Goal: Information Seeking & Learning: Learn about a topic

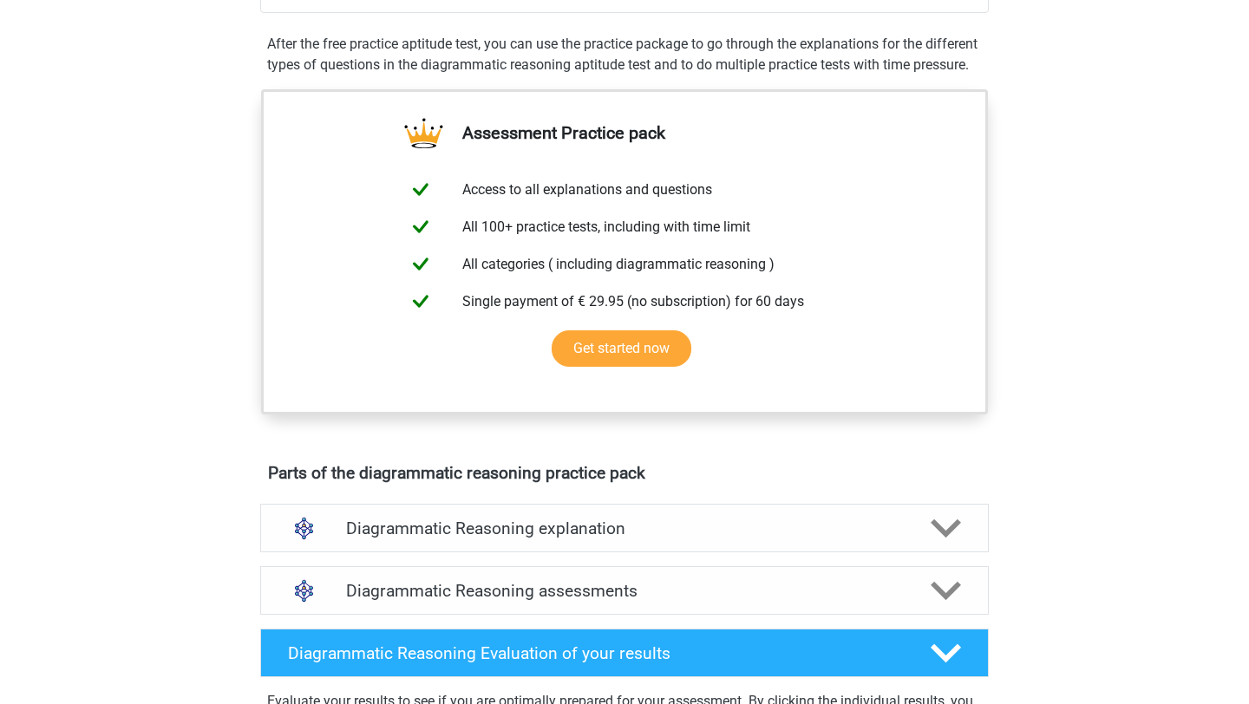
scroll to position [199, 0]
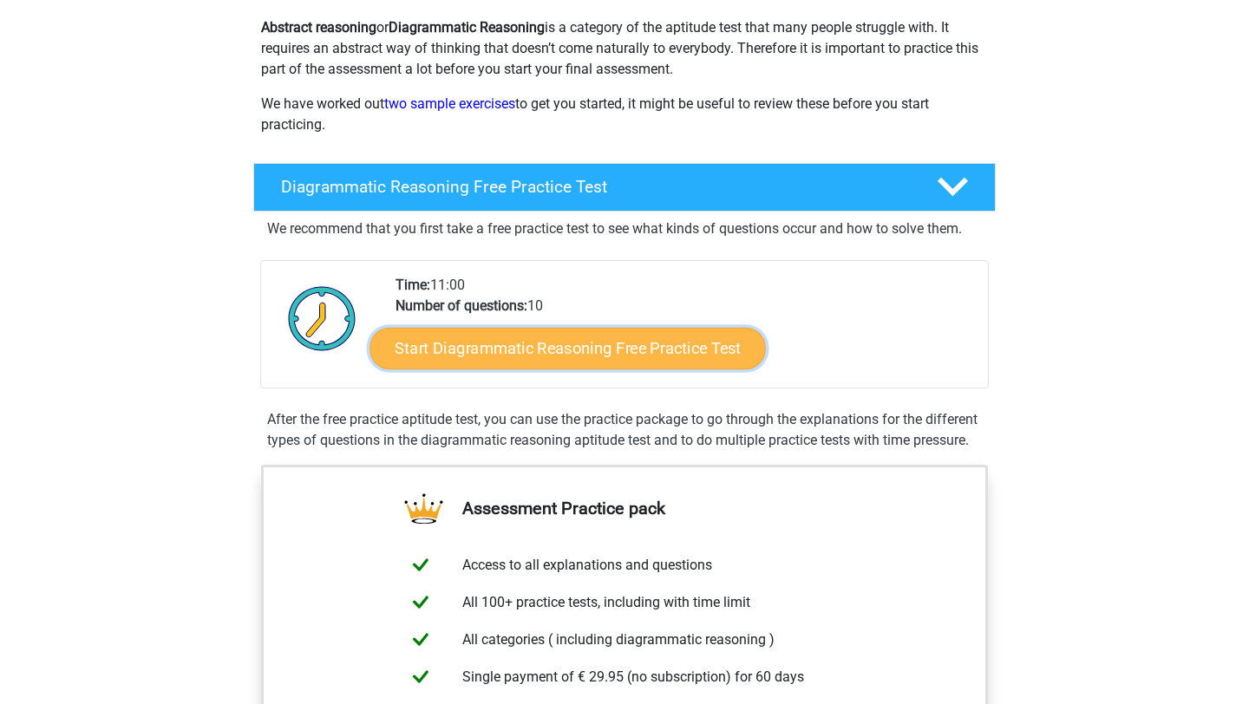
click at [587, 347] on link "Start Diagrammatic Reasoning Free Practice Test" at bounding box center [568, 348] width 396 height 42
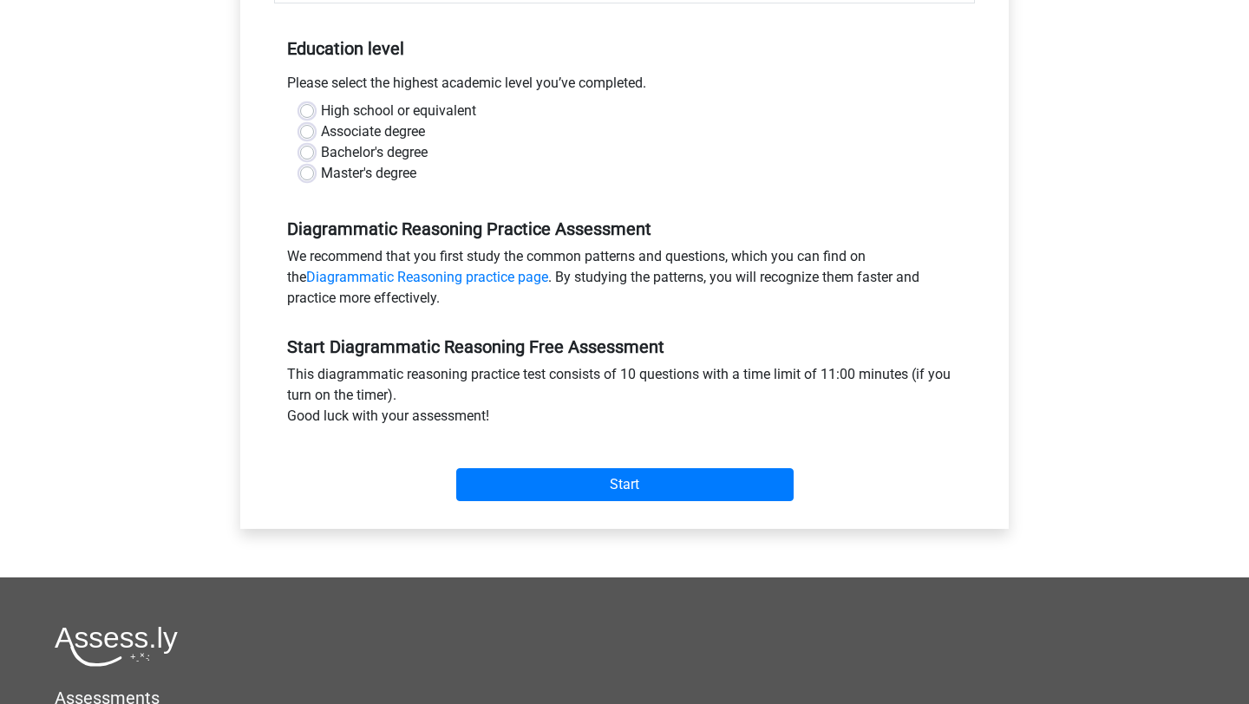
scroll to position [418, 0]
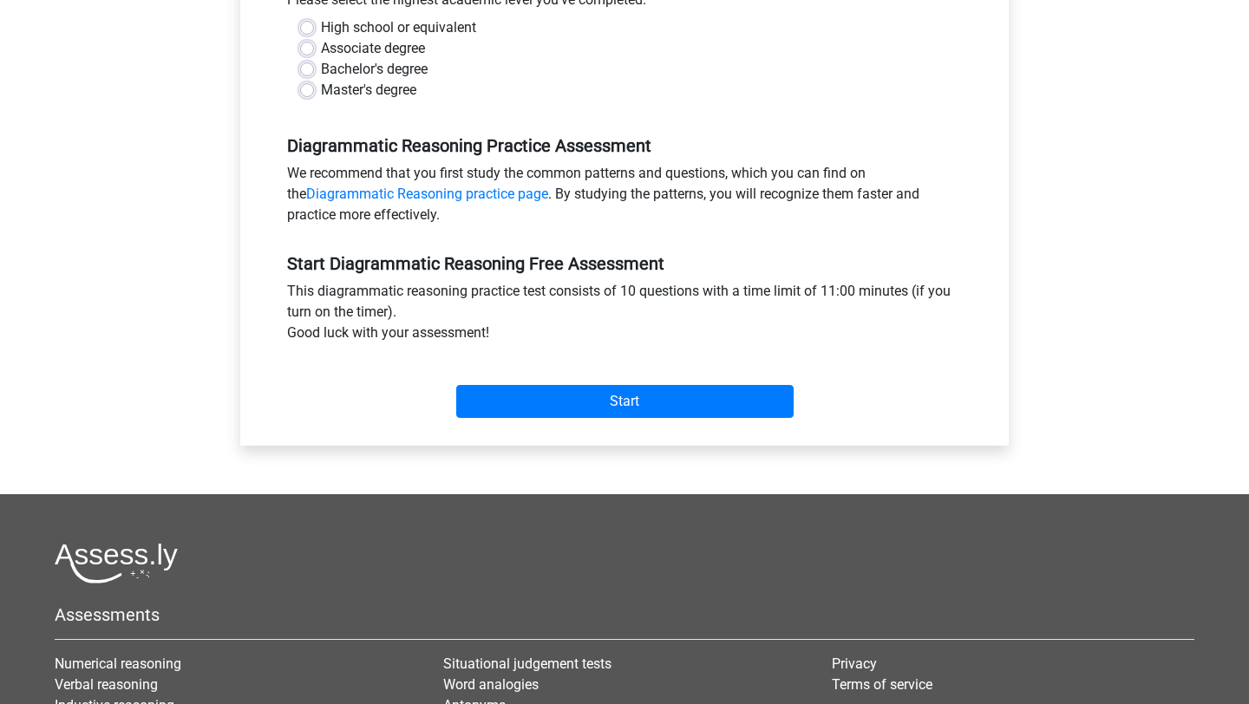
click at [321, 87] on label "Master's degree" at bounding box center [368, 90] width 95 height 21
click at [311, 87] on input "Master's degree" at bounding box center [307, 88] width 14 height 17
radio input "true"
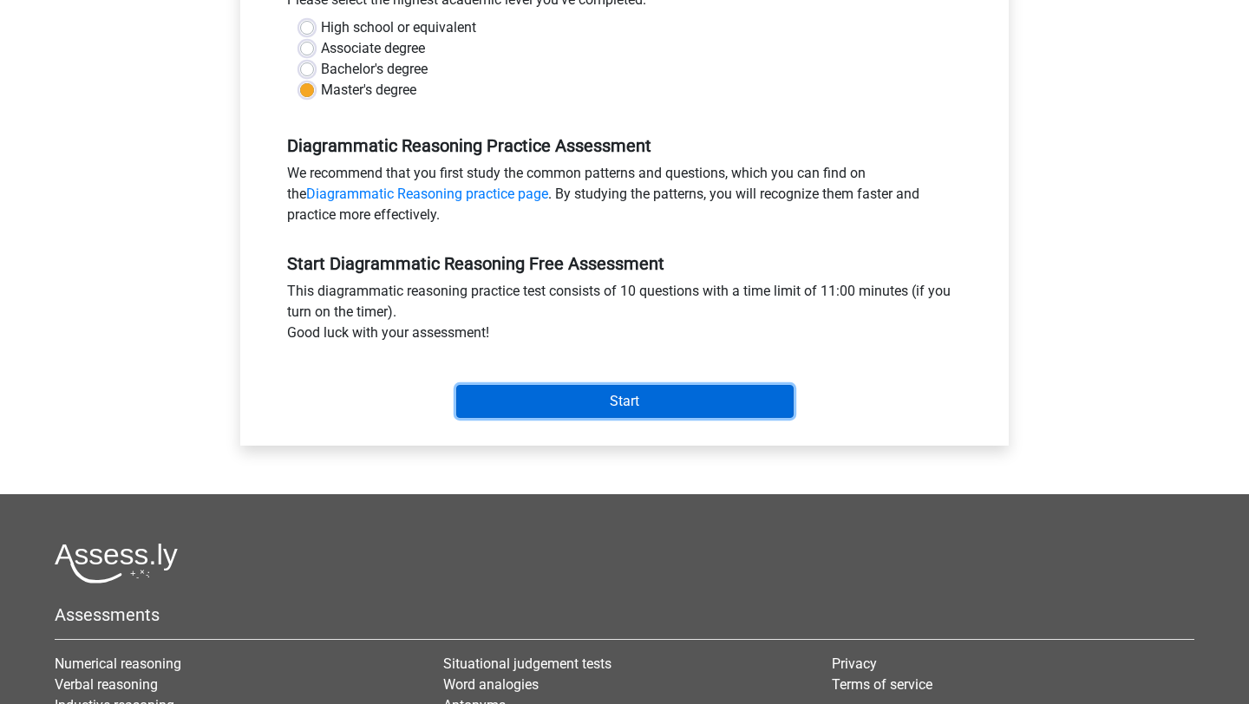
click at [623, 407] on input "Start" at bounding box center [624, 401] width 337 height 33
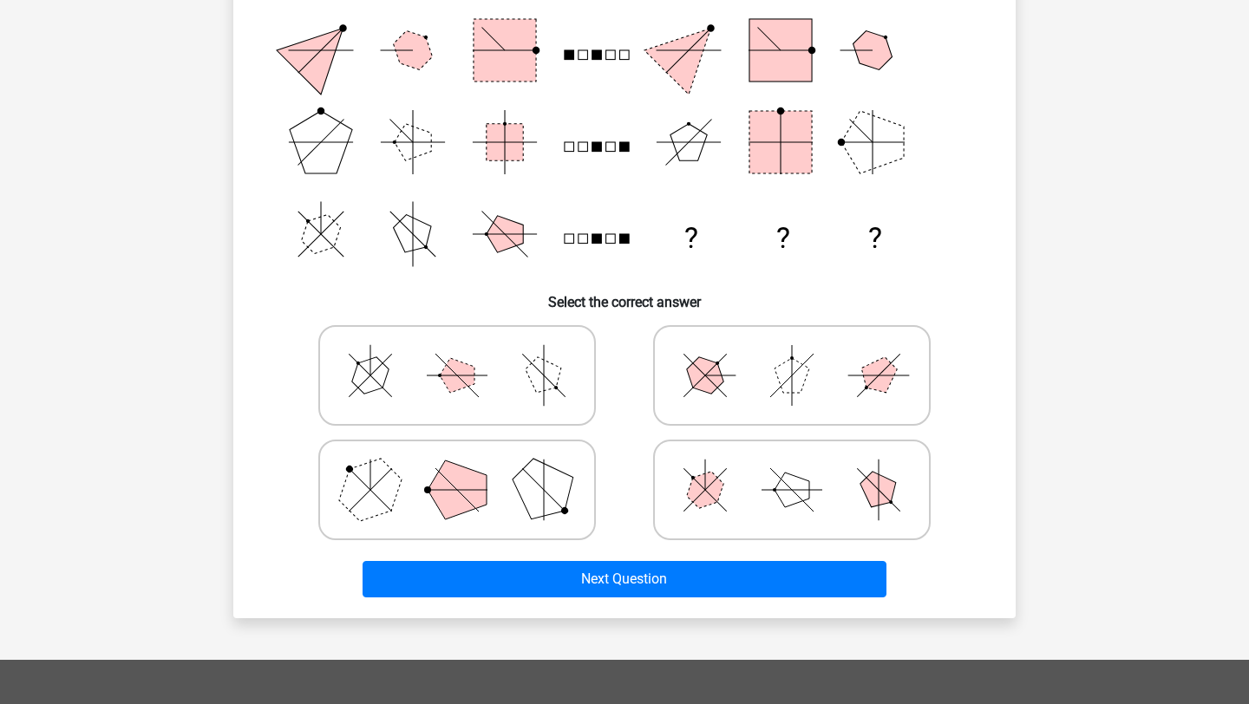
scroll to position [272, 0]
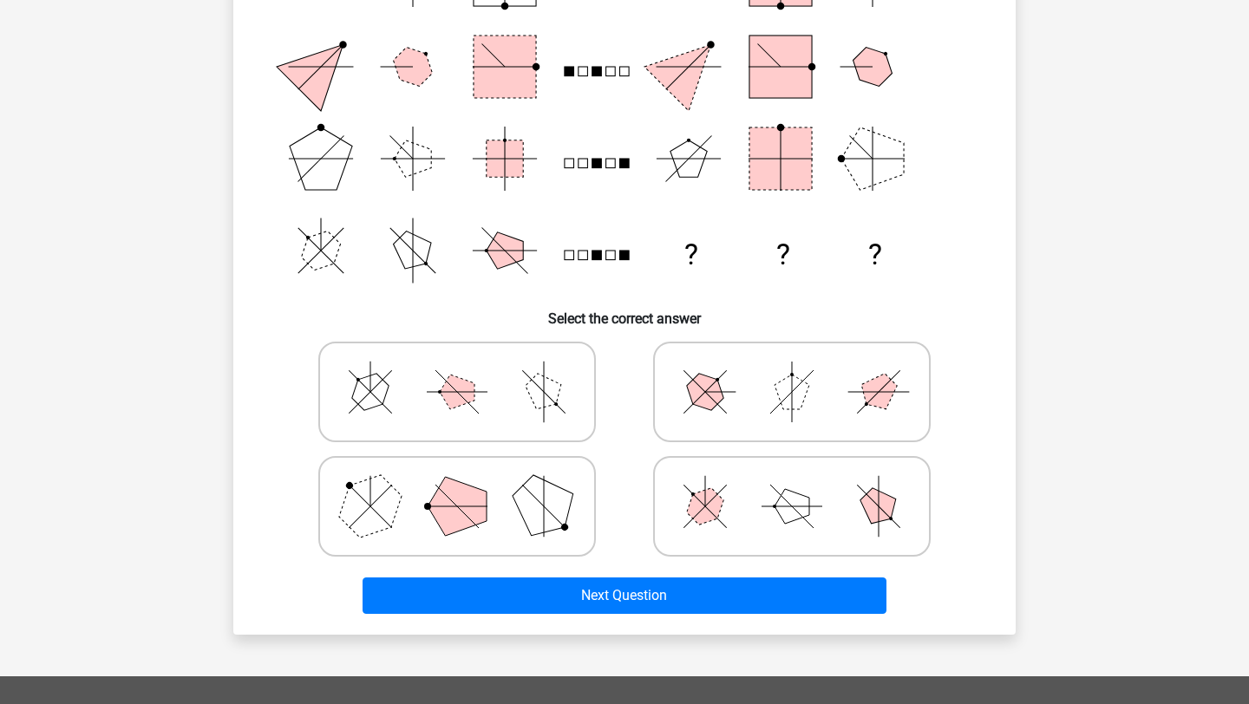
click at [761, 512] on icon at bounding box center [792, 506] width 260 height 87
click at [792, 485] on input "radio" at bounding box center [797, 478] width 11 height 11
radio input "true"
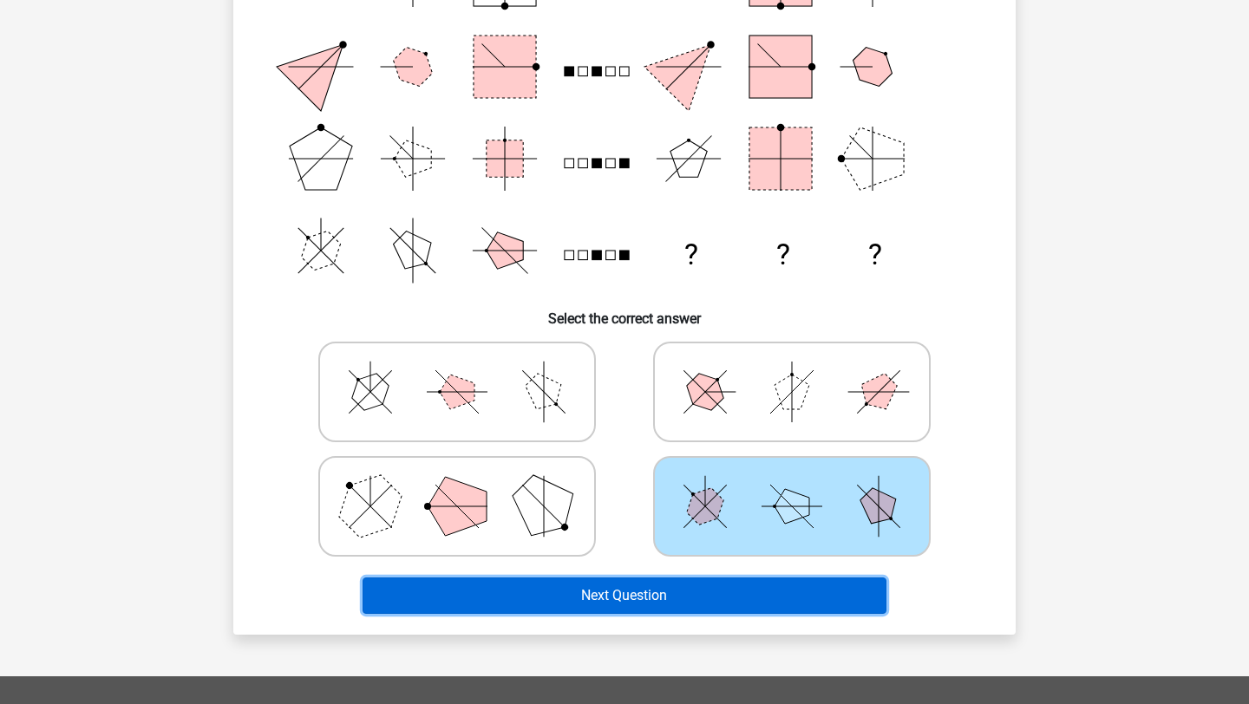
click at [747, 595] on button "Next Question" at bounding box center [624, 595] width 525 height 36
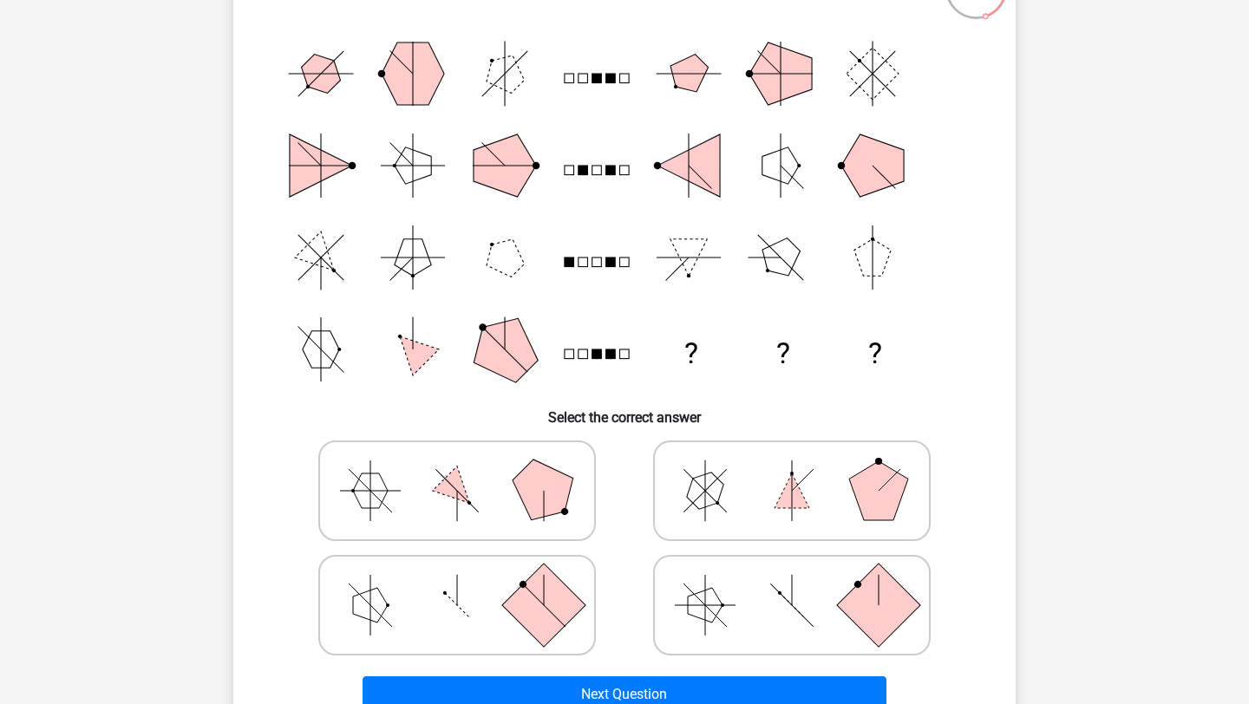
scroll to position [175, 0]
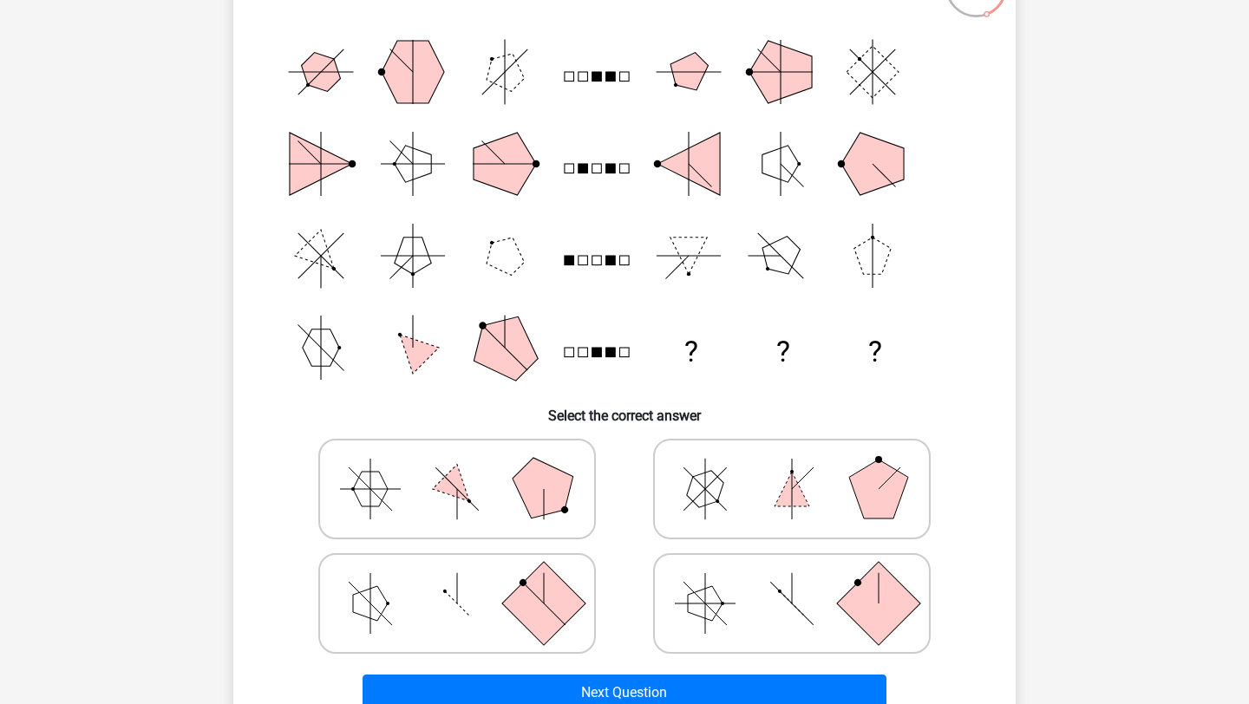
click at [721, 499] on icon at bounding box center [792, 489] width 260 height 87
click at [792, 467] on input "radio" at bounding box center [797, 461] width 11 height 11
radio input "true"
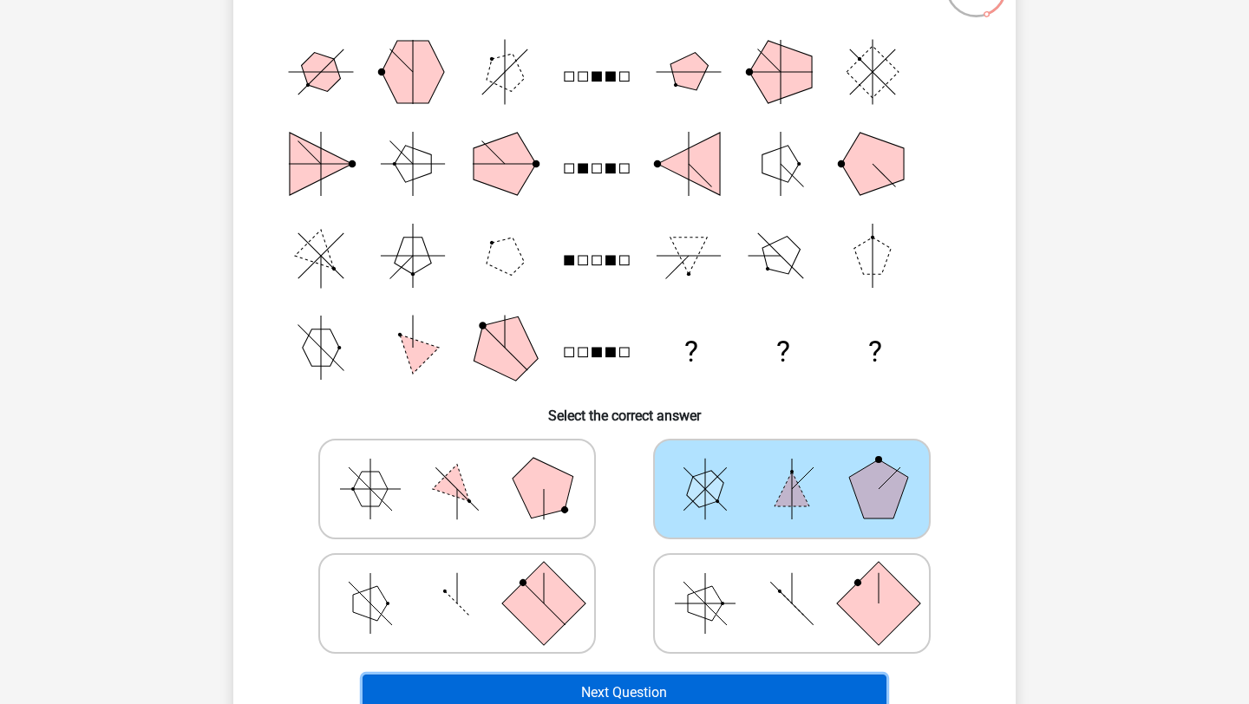
click at [673, 681] on button "Next Question" at bounding box center [624, 693] width 525 height 36
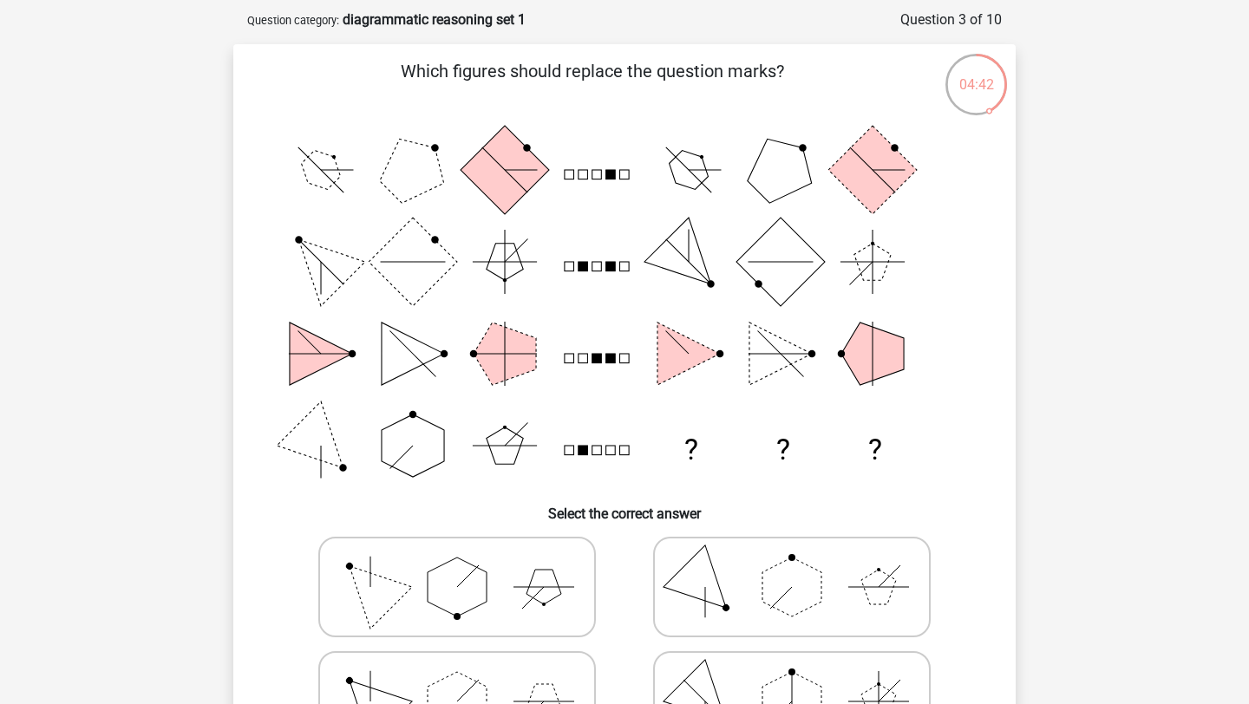
scroll to position [88, 0]
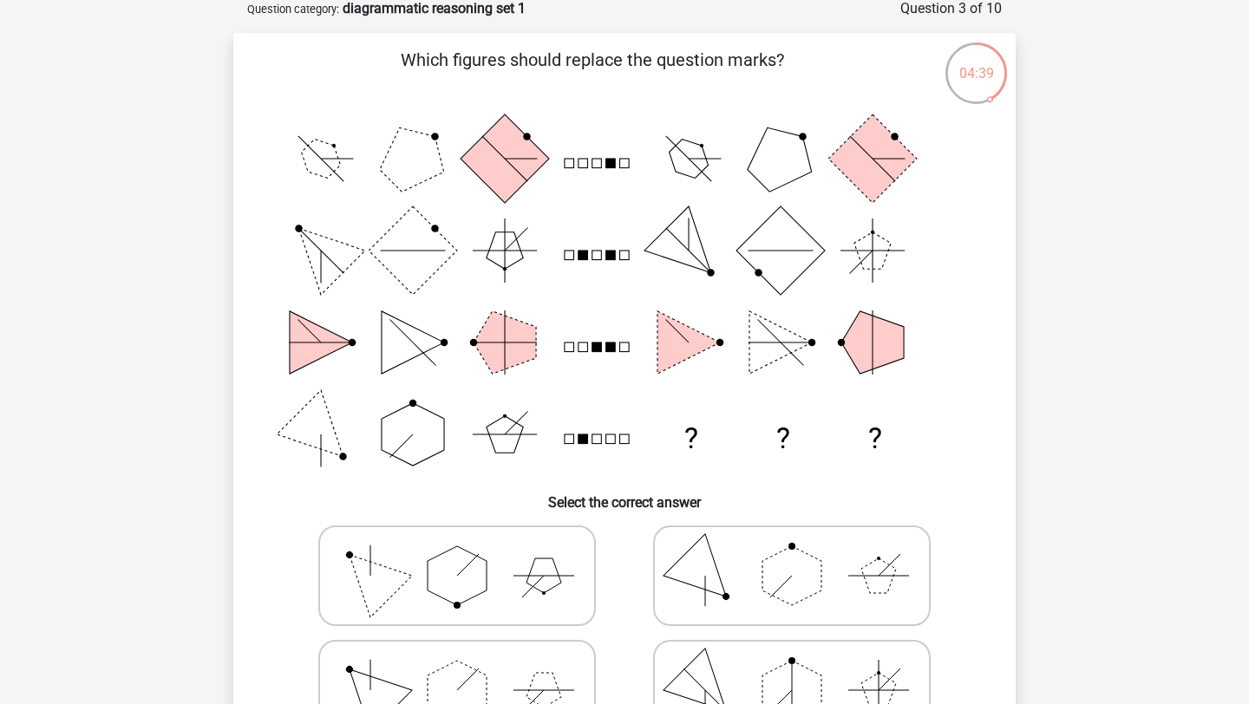
click at [593, 434] on icon "? ? ?" at bounding box center [624, 297] width 699 height 368
click at [608, 444] on rect at bounding box center [611, 439] width 10 height 10
